Goal: Browse casually

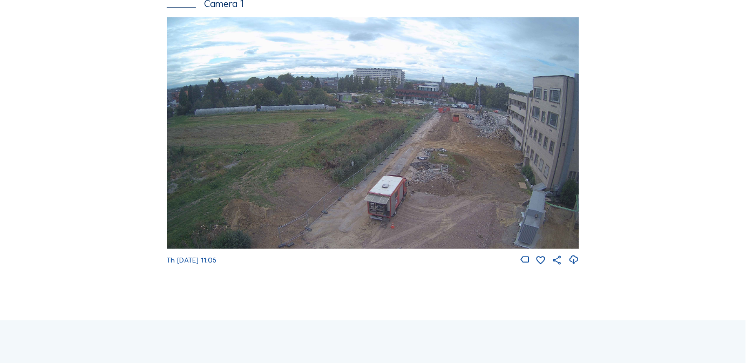
scroll to position [98, 0]
click at [469, 191] on img at bounding box center [373, 133] width 412 height 232
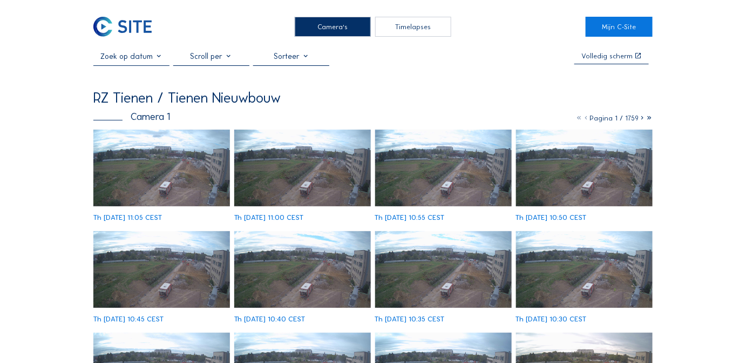
click at [610, 58] on div "Volledig scherm" at bounding box center [606, 55] width 51 height 7
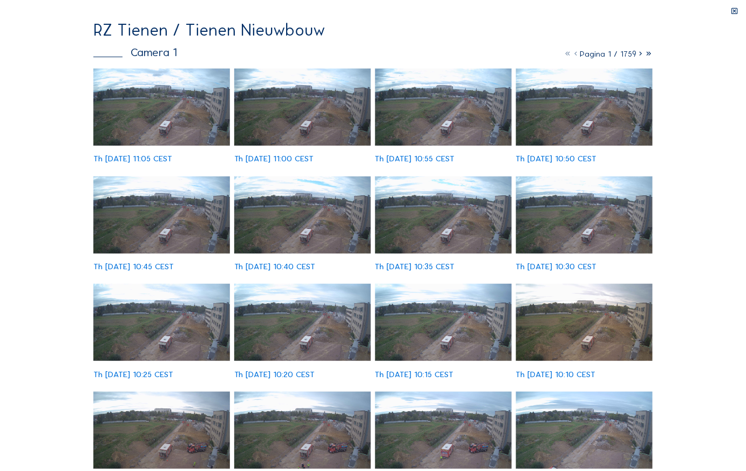
click at [189, 128] on img at bounding box center [161, 107] width 137 height 77
